Goal: Information Seeking & Learning: Learn about a topic

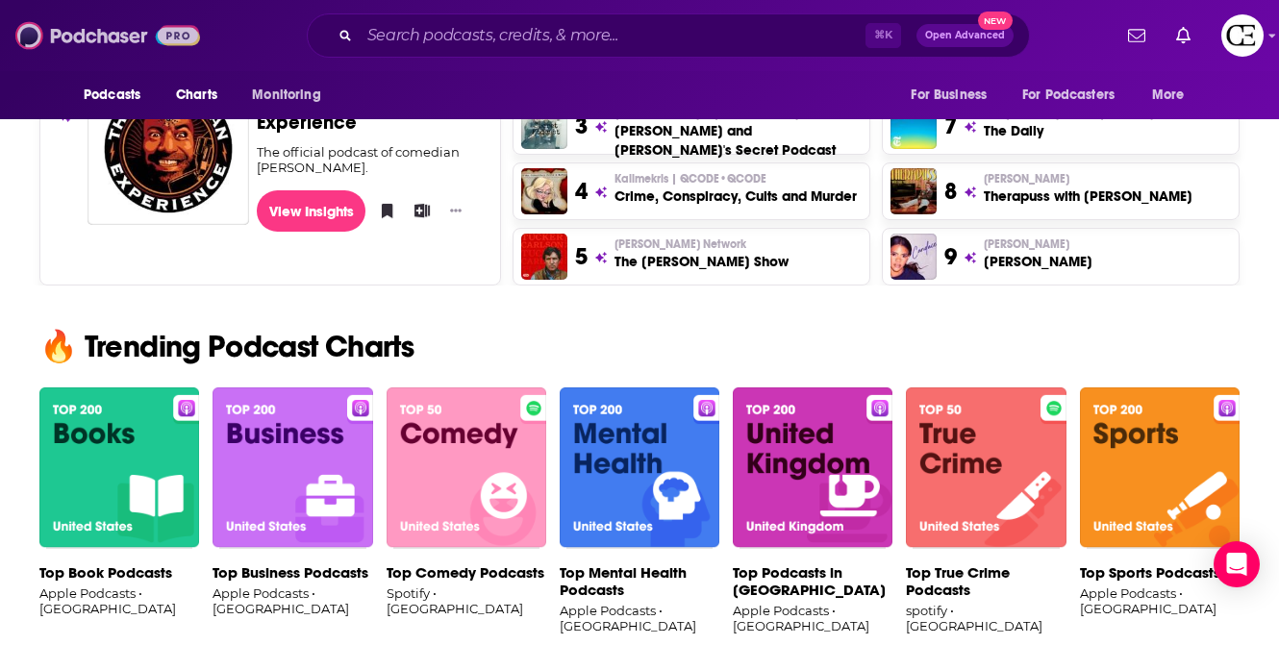
click at [107, 27] on img at bounding box center [107, 35] width 185 height 37
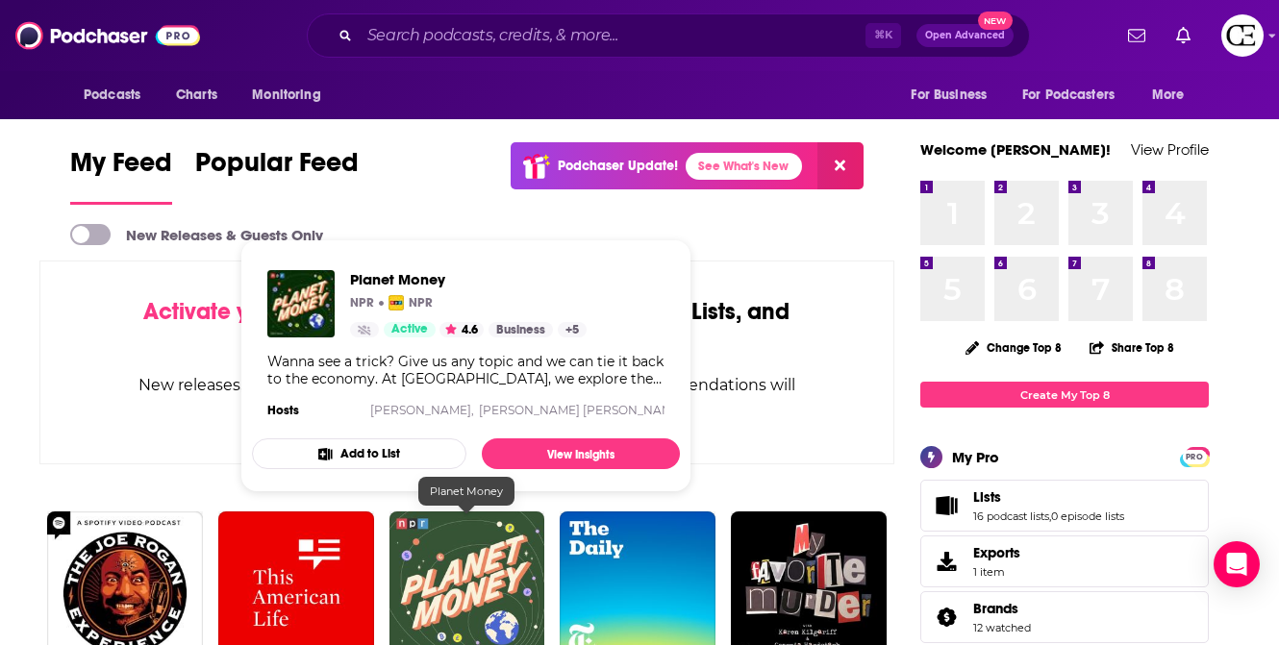
click at [487, 571] on img "Planet Money" at bounding box center [467, 589] width 156 height 156
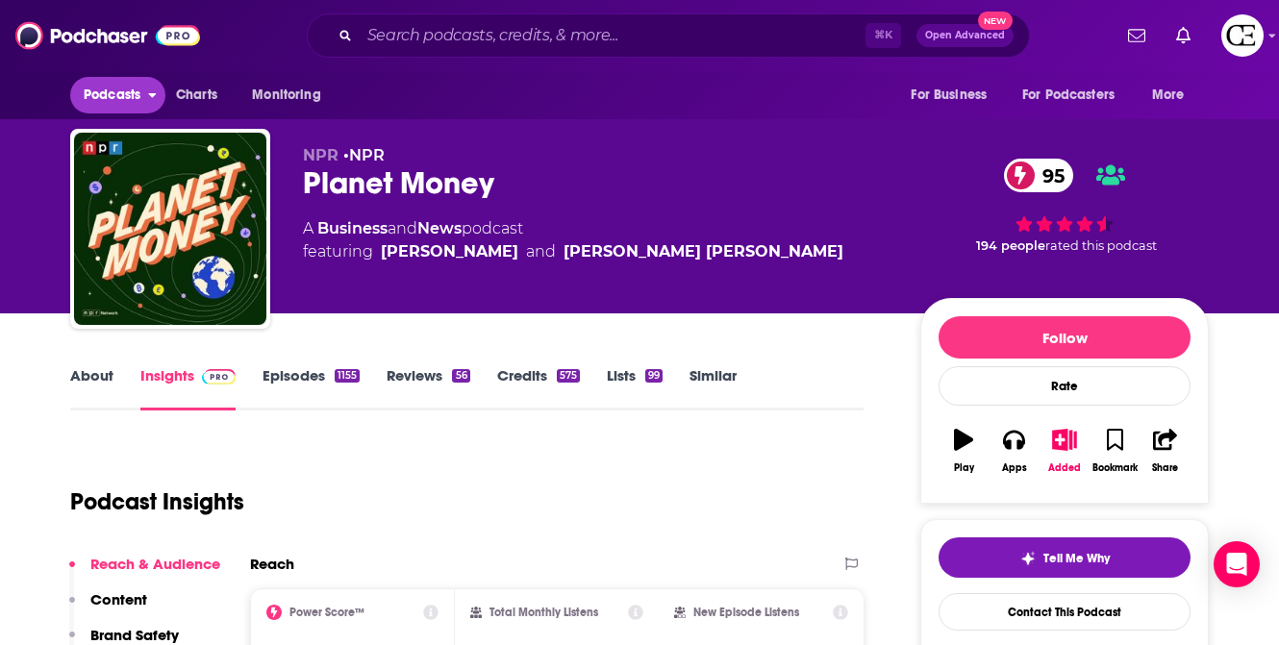
click at [157, 93] on icon "open menu" at bounding box center [152, 92] width 9 height 13
click at [146, 92] on button "Podcasts" at bounding box center [117, 95] width 95 height 37
click at [151, 92] on icon "open menu" at bounding box center [152, 92] width 9 height 13
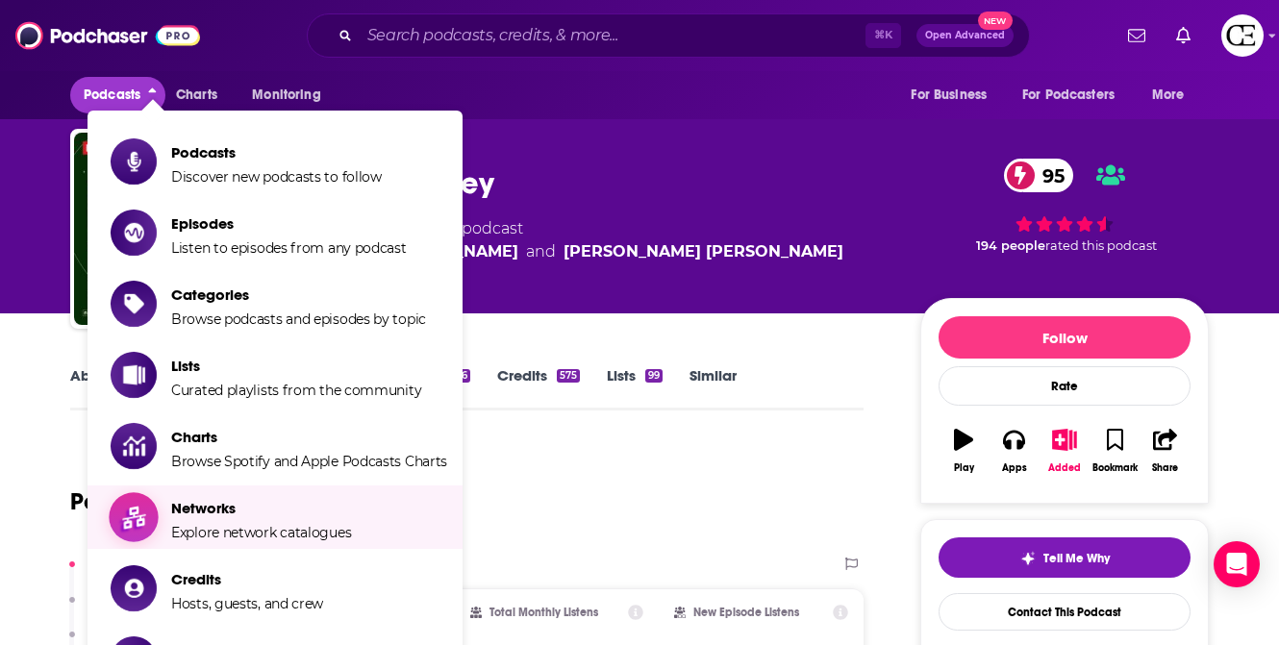
click at [251, 520] on span "Networks Explore network catalogues" at bounding box center [261, 517] width 180 height 48
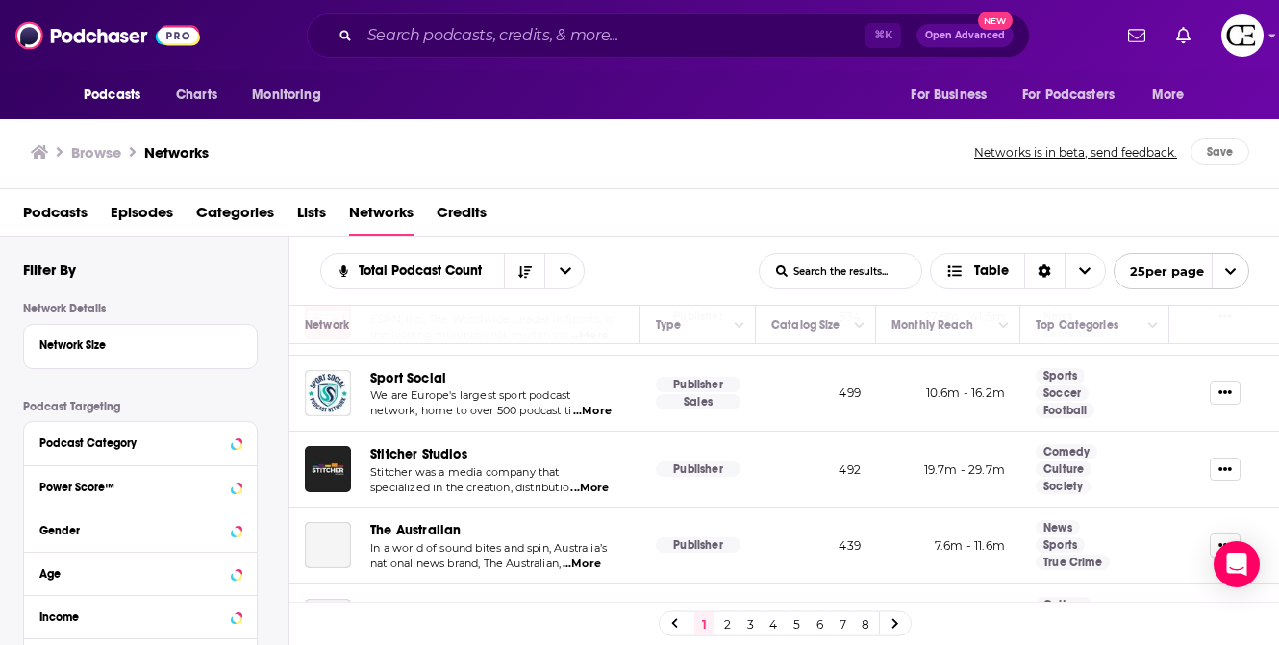
scroll to position [759, 0]
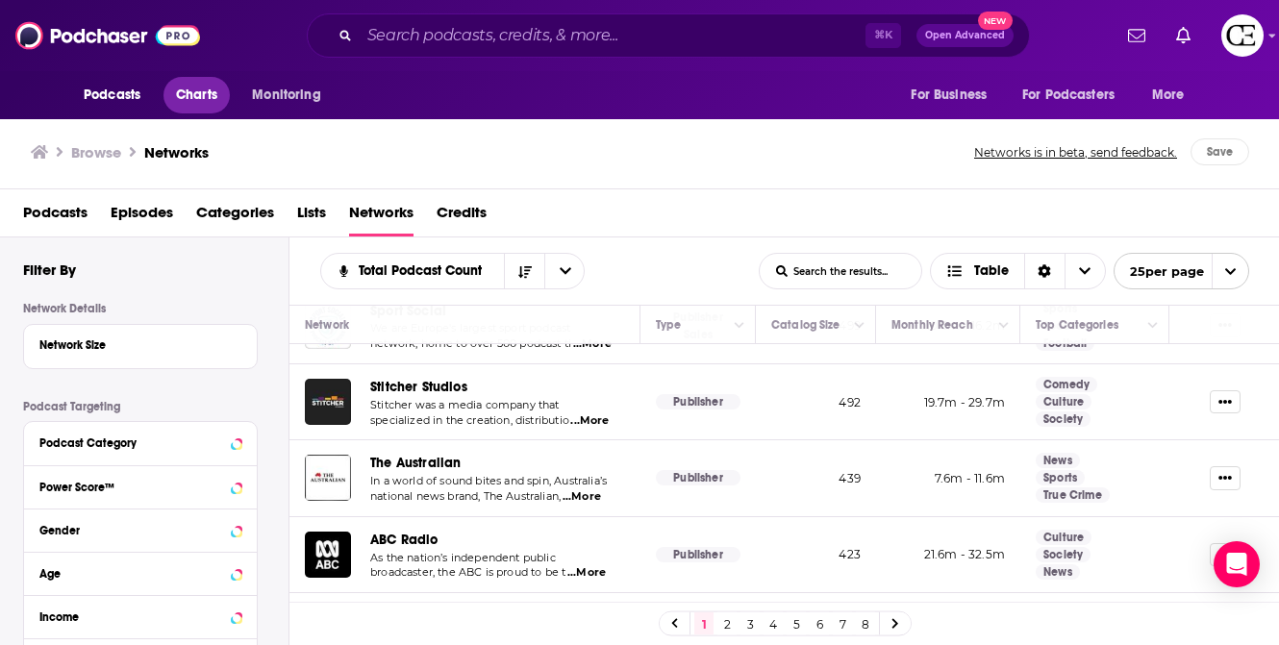
click at [193, 106] on span "Charts" at bounding box center [196, 95] width 41 height 27
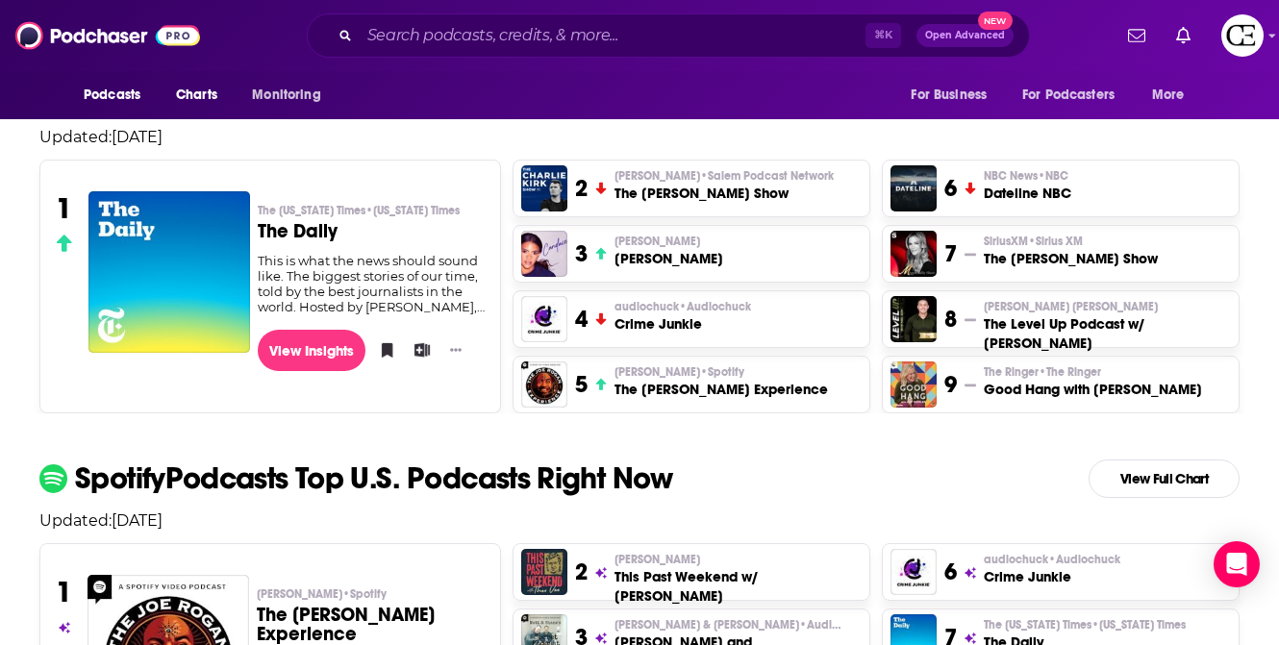
scroll to position [516, 0]
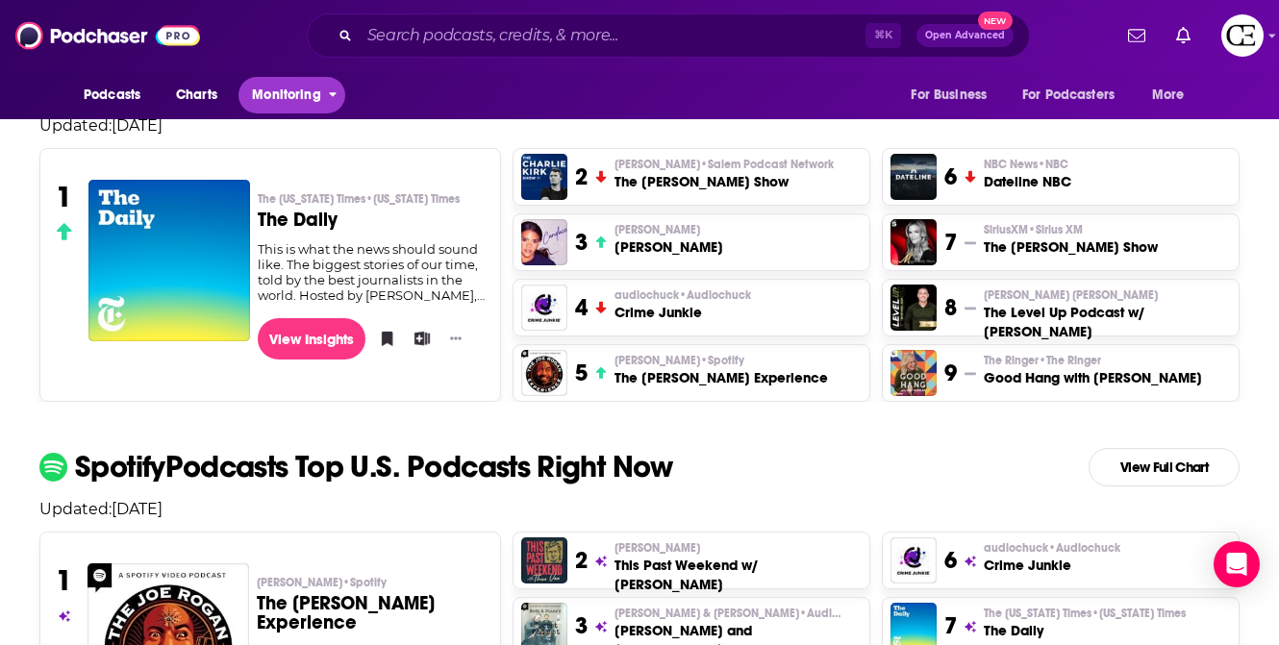
click at [303, 94] on span "Monitoring" at bounding box center [286, 95] width 68 height 27
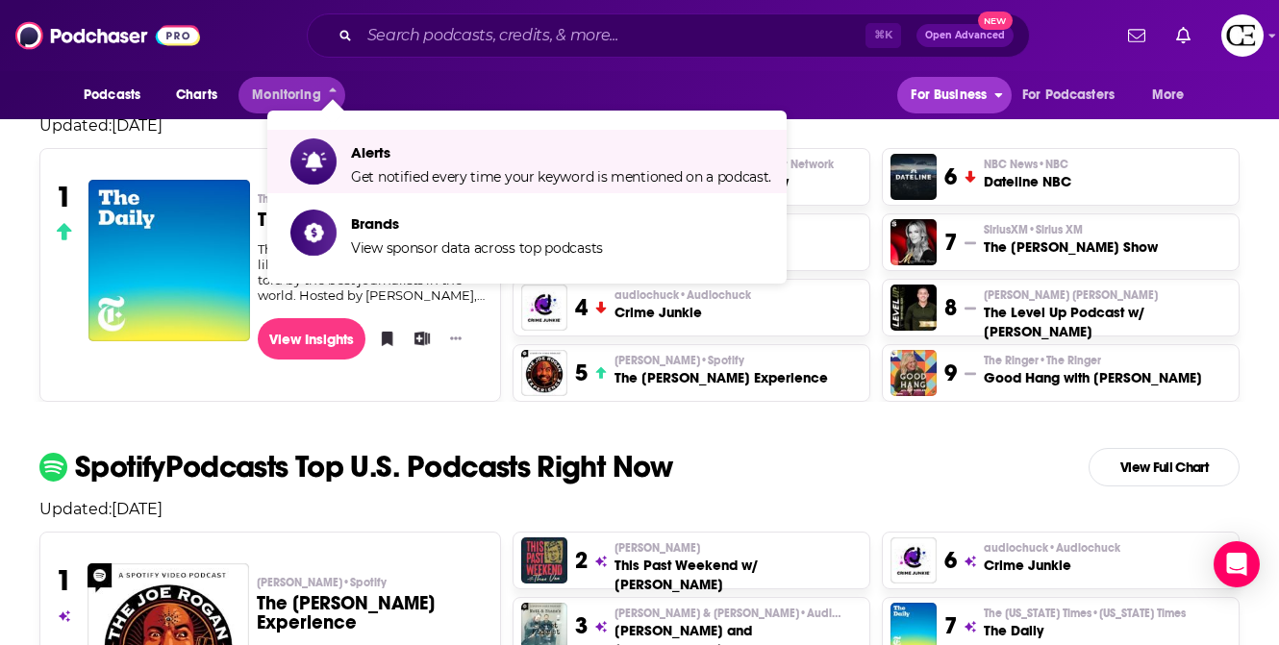
click at [979, 96] on span "For Business" at bounding box center [948, 95] width 76 height 27
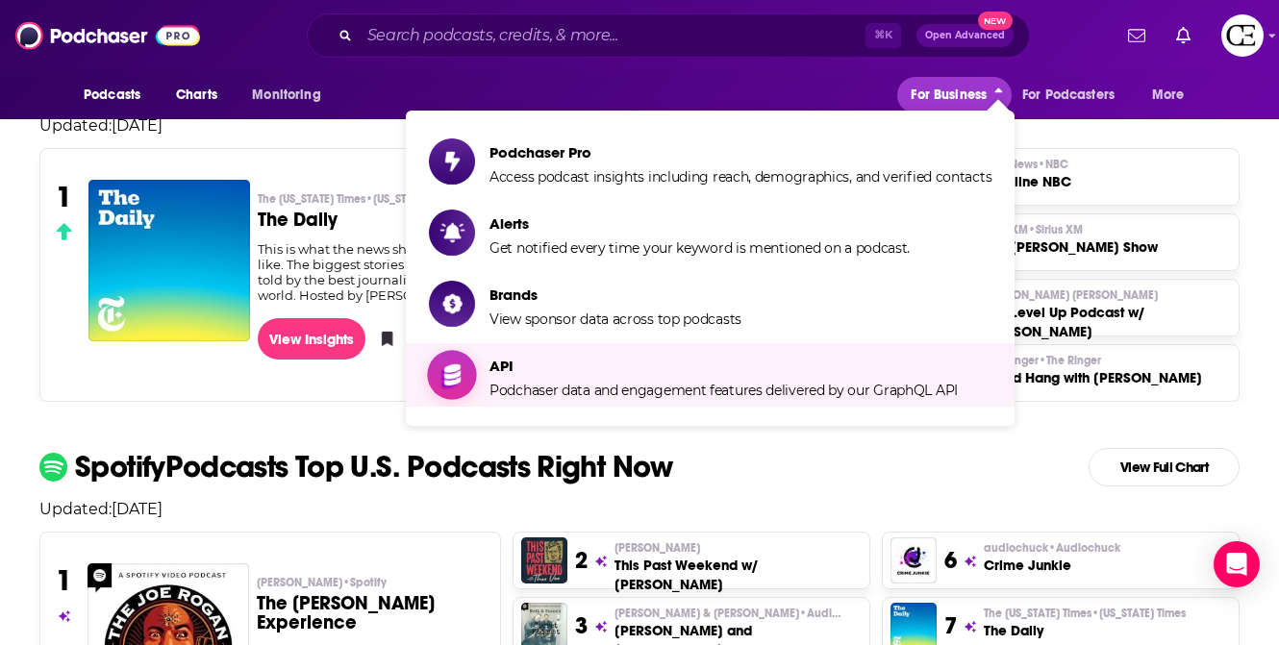
click at [684, 364] on span "API" at bounding box center [723, 366] width 468 height 18
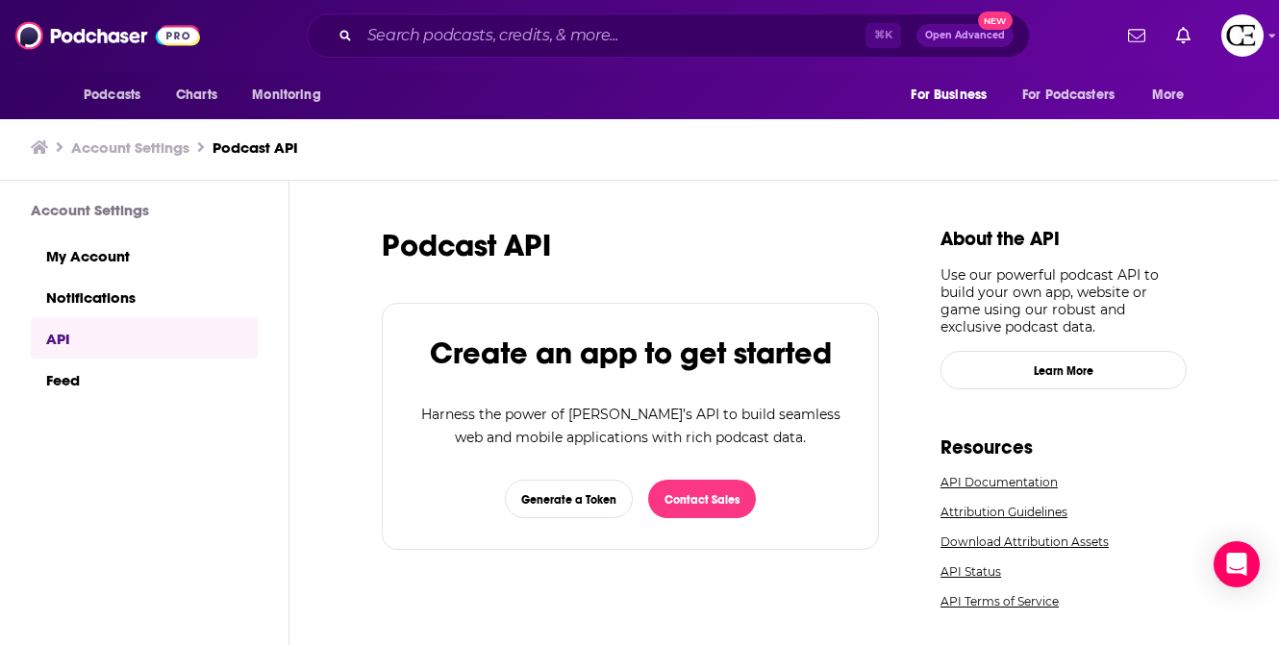
click at [969, 112] on button "For Business" at bounding box center [953, 95] width 113 height 37
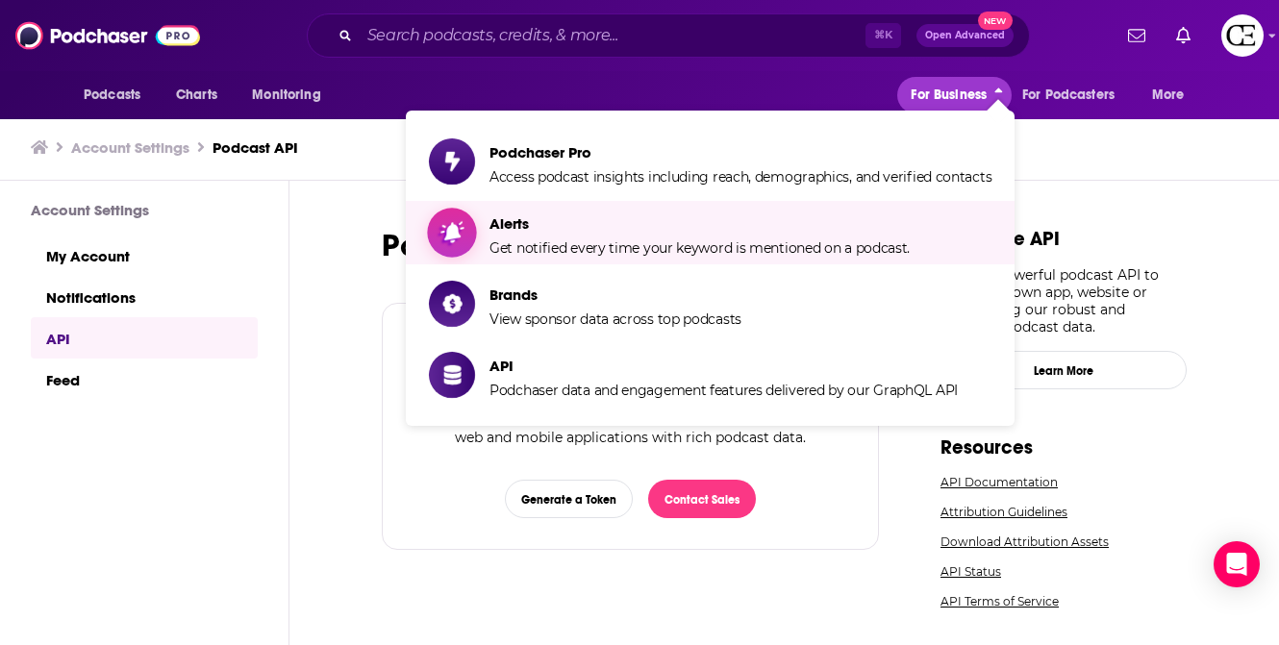
click at [751, 248] on span "Get notified every time your keyword is mentioned on a podcast." at bounding box center [699, 247] width 420 height 17
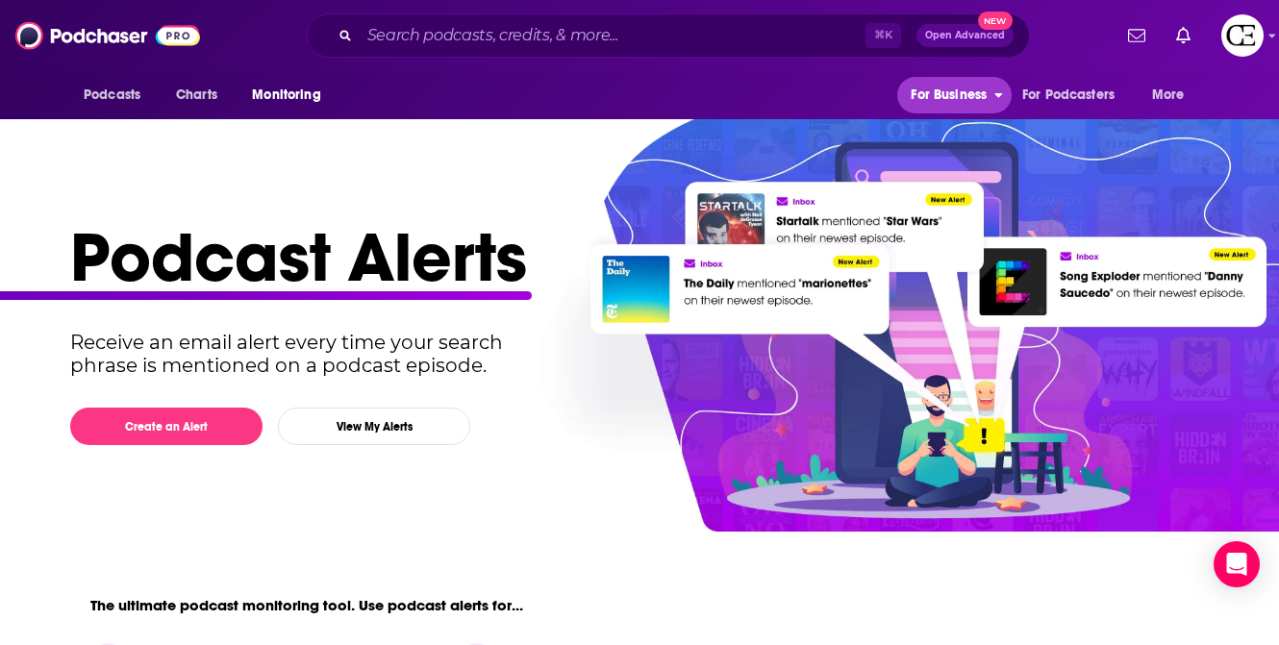
click at [934, 104] on span "For Business" at bounding box center [948, 95] width 76 height 27
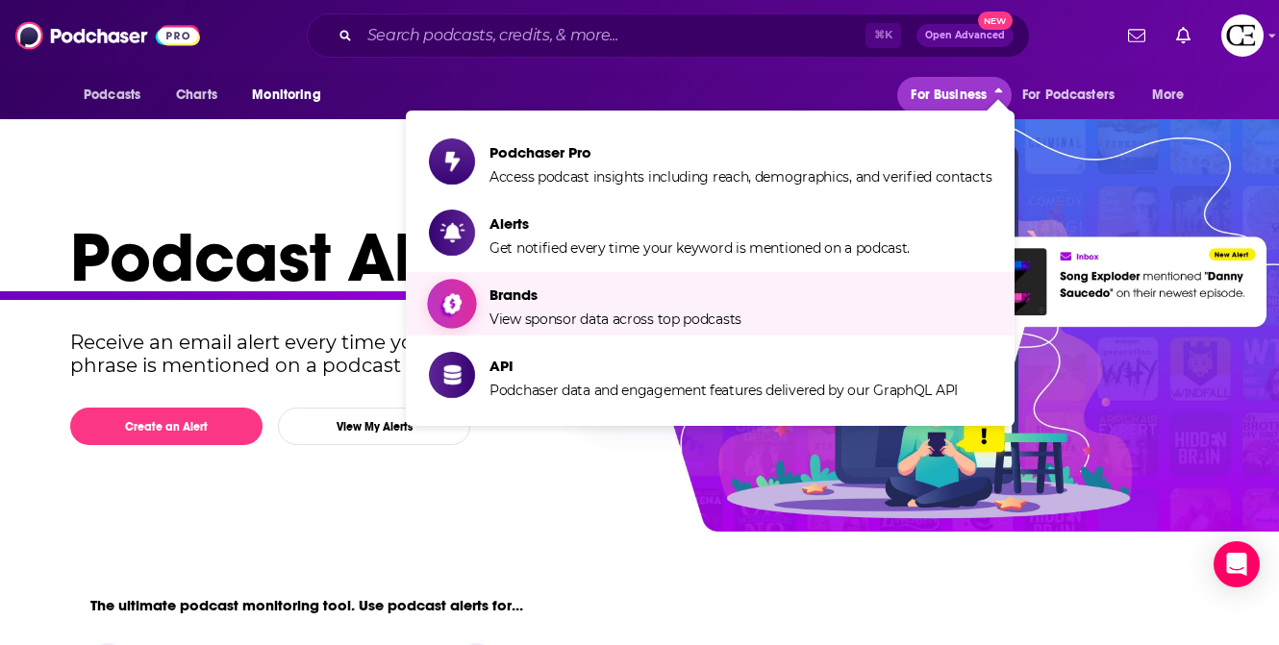
click at [828, 309] on link "Brands View sponsor data across top podcasts" at bounding box center [710, 304] width 562 height 48
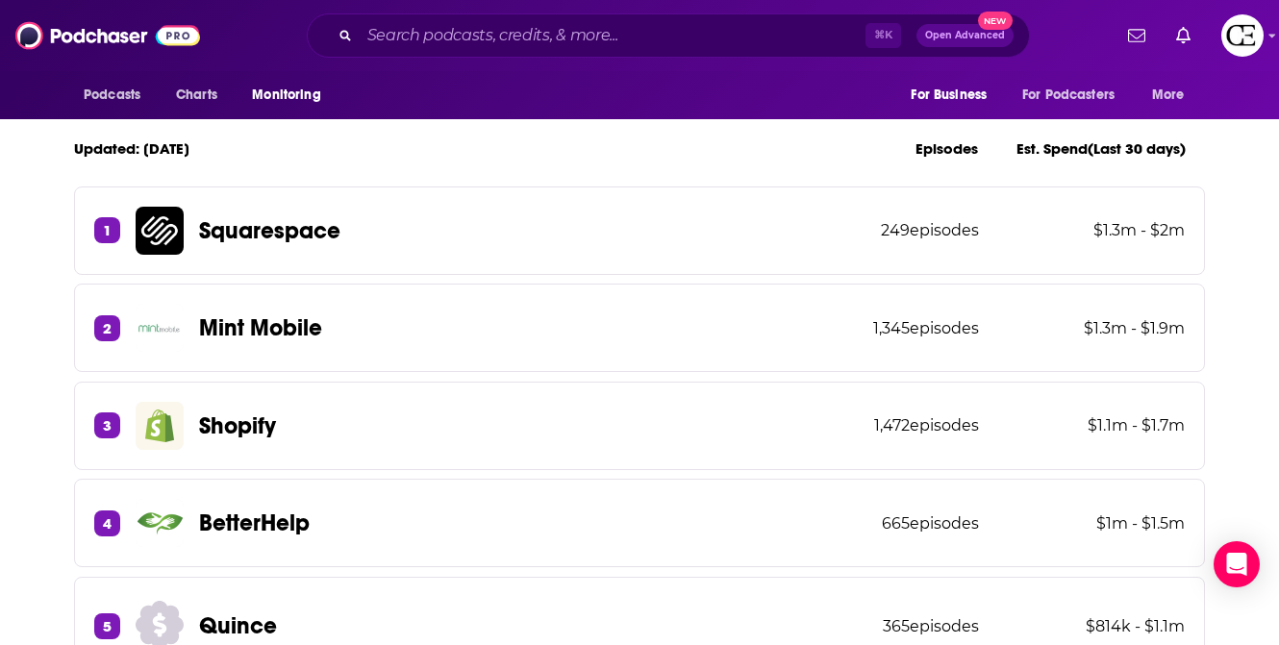
scroll to position [583, 0]
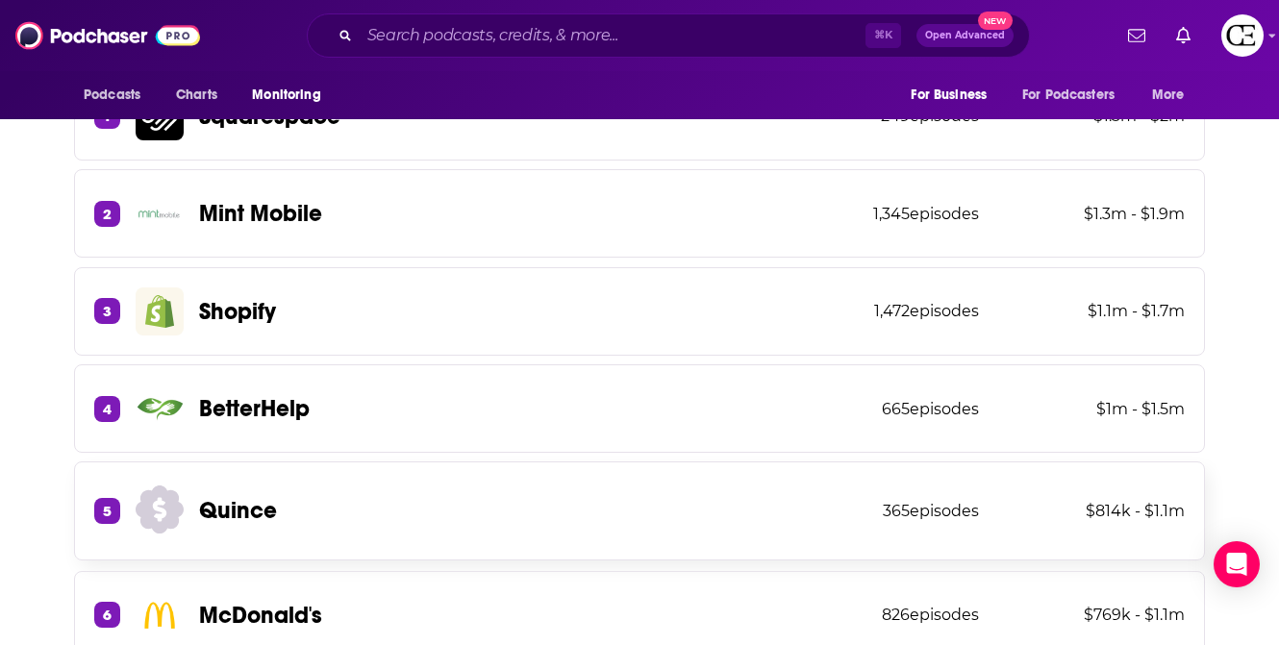
click at [507, 478] on div "5 Quince 365 episodes $814k - $1.1m" at bounding box center [639, 510] width 1131 height 99
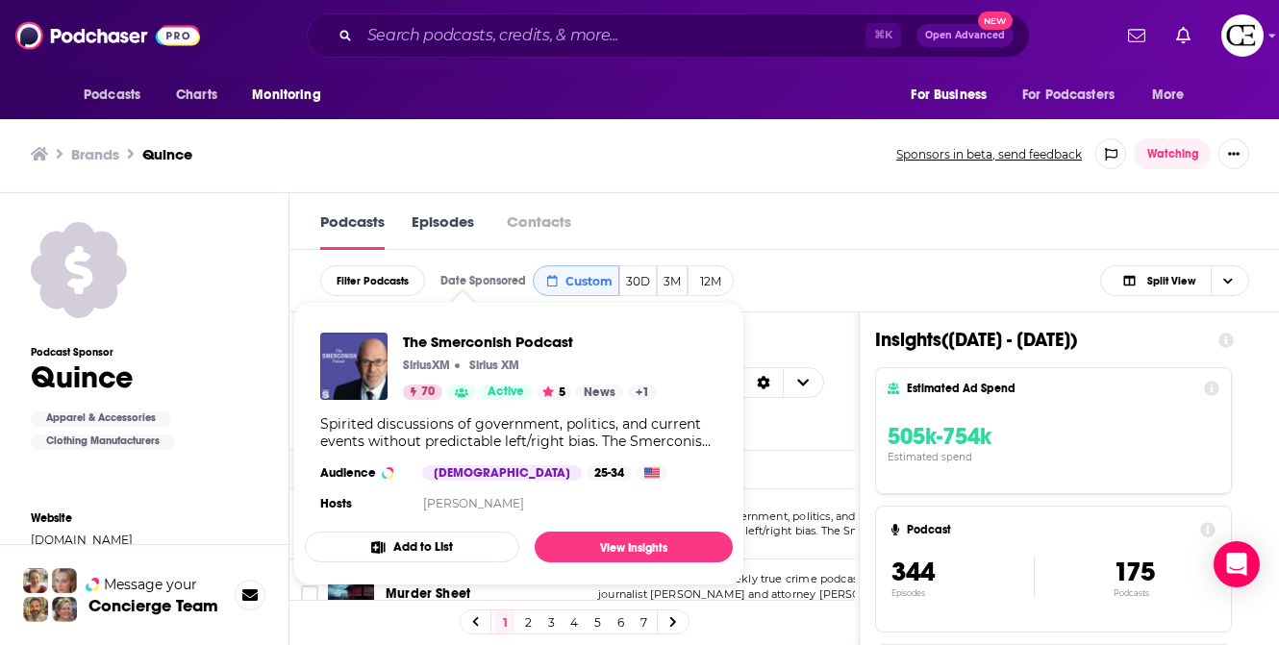
scroll to position [1, 0]
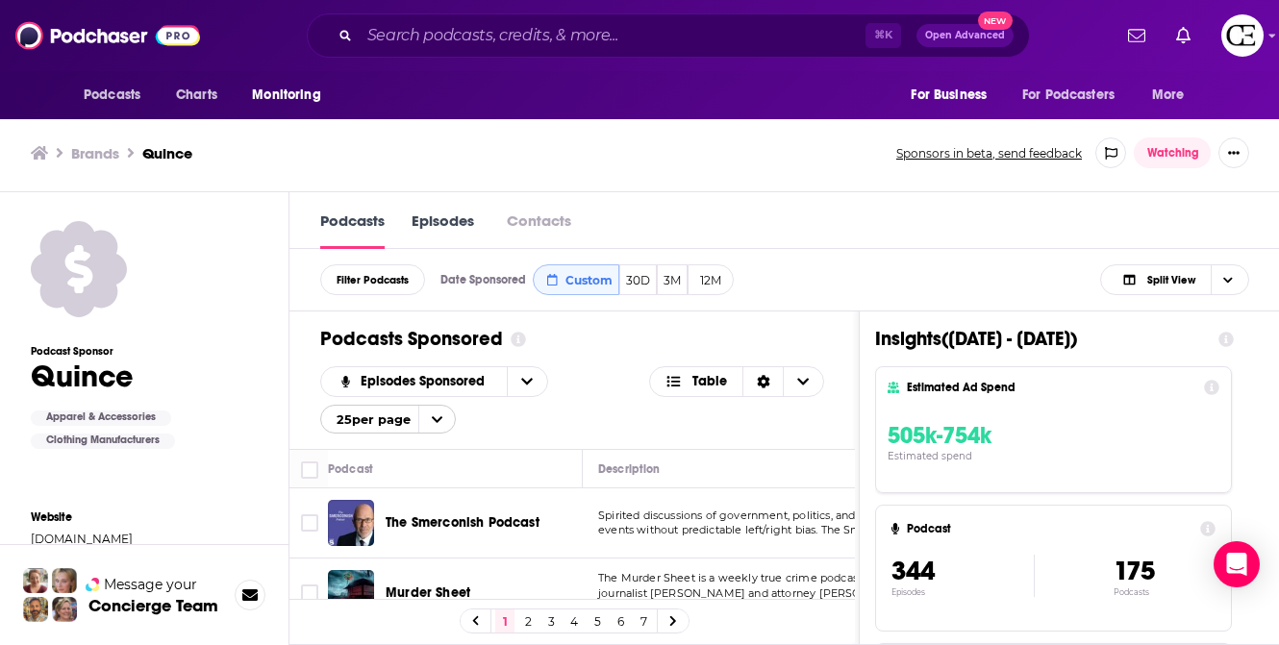
click at [845, 287] on div "Date Sponsored Custom 30D 3M 12M" at bounding box center [649, 279] width 418 height 31
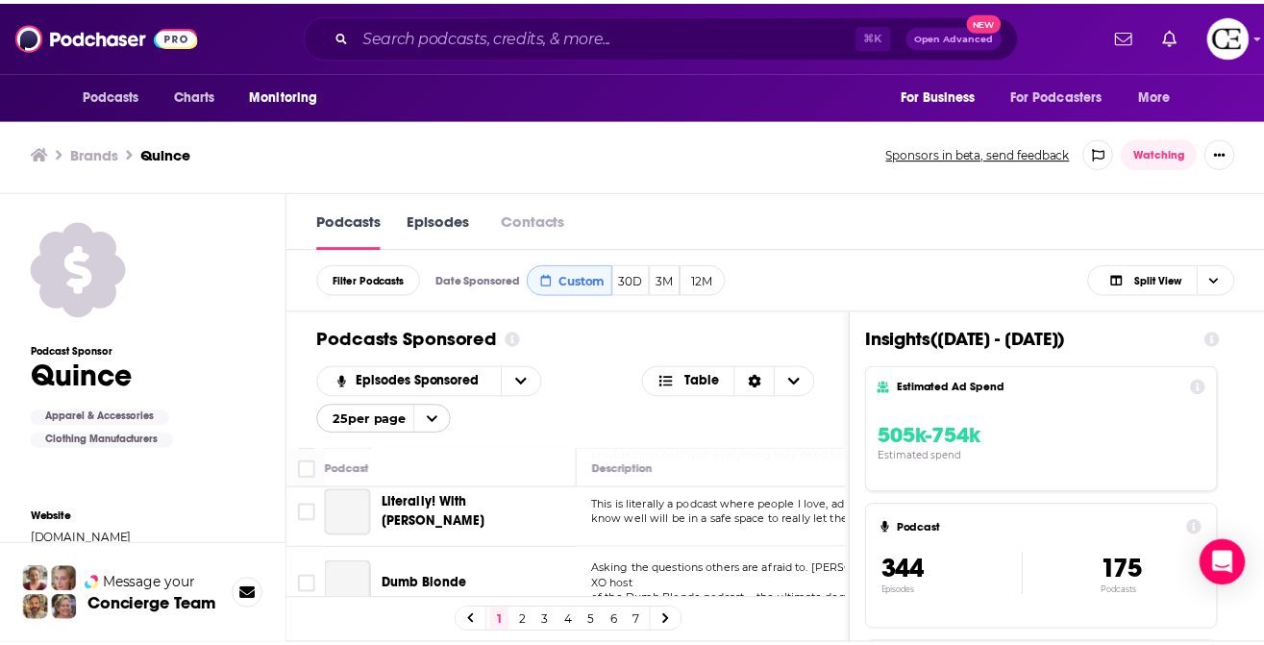
scroll to position [1551, 0]
